Goal: Task Accomplishment & Management: Manage account settings

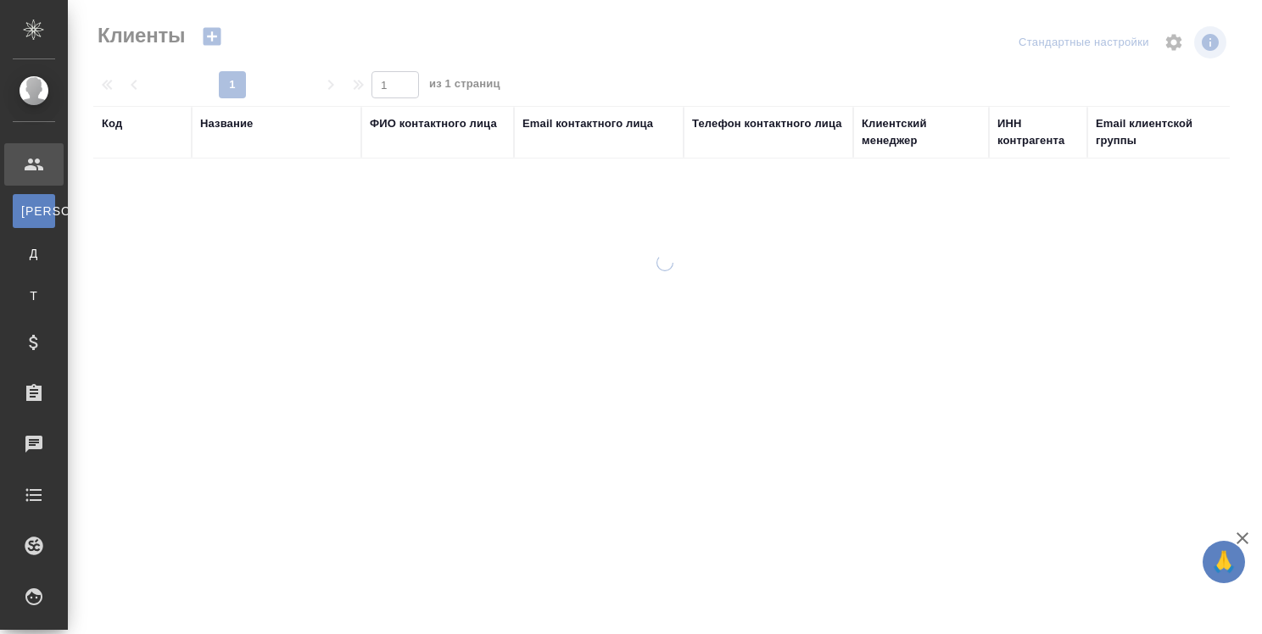
select select "RU"
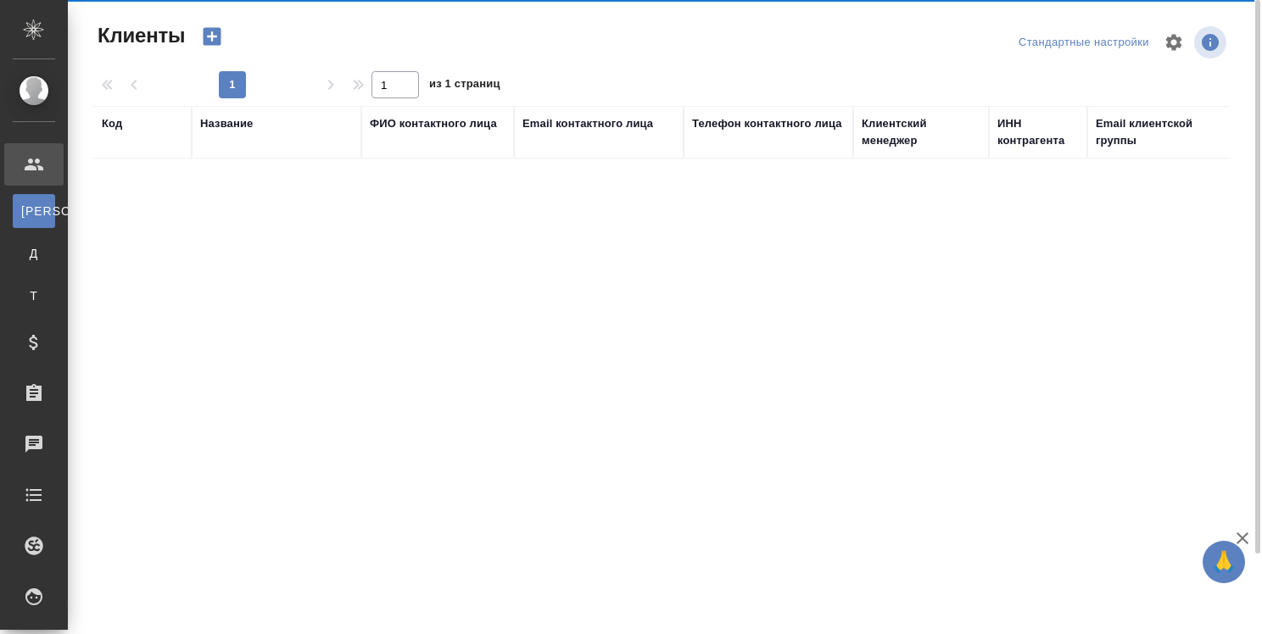
click at [697, 417] on div "Код Название ФИО контактного лица Email контактного лица Телефон контактного ли…" at bounding box center [661, 411] width 1136 height 611
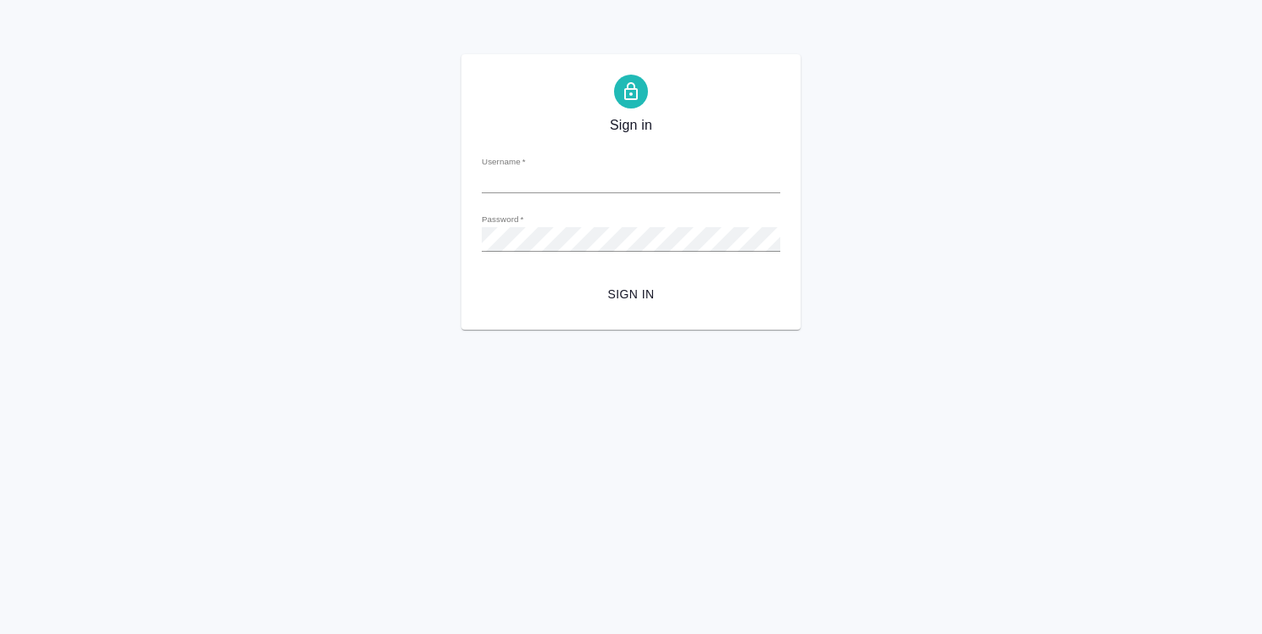
type input "[EMAIL_ADDRESS][DOMAIN_NAME]"
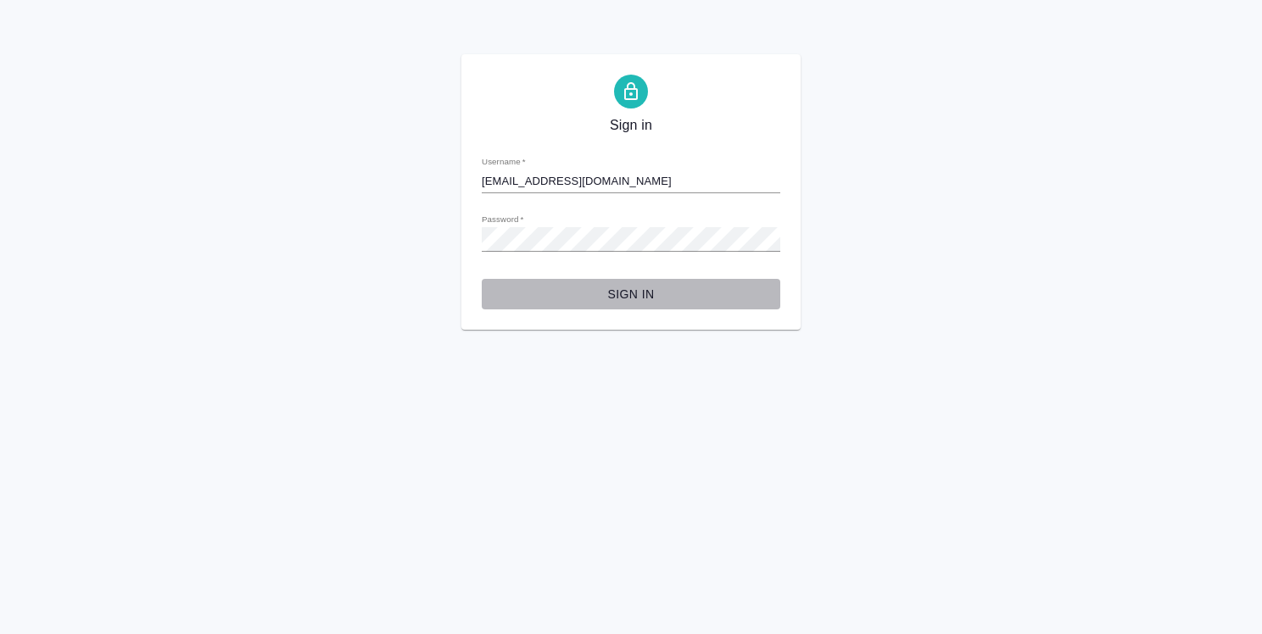
click at [652, 290] on span "Sign in" at bounding box center [630, 294] width 271 height 21
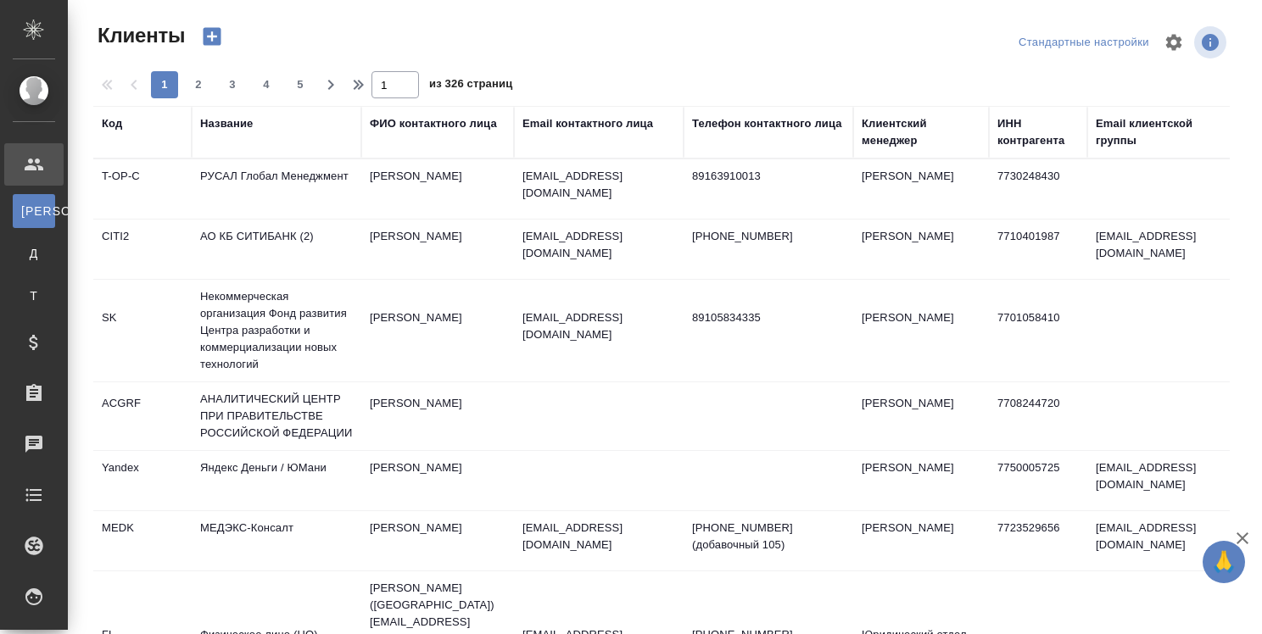
select select "RU"
